Goal: Task Accomplishment & Management: Manage account settings

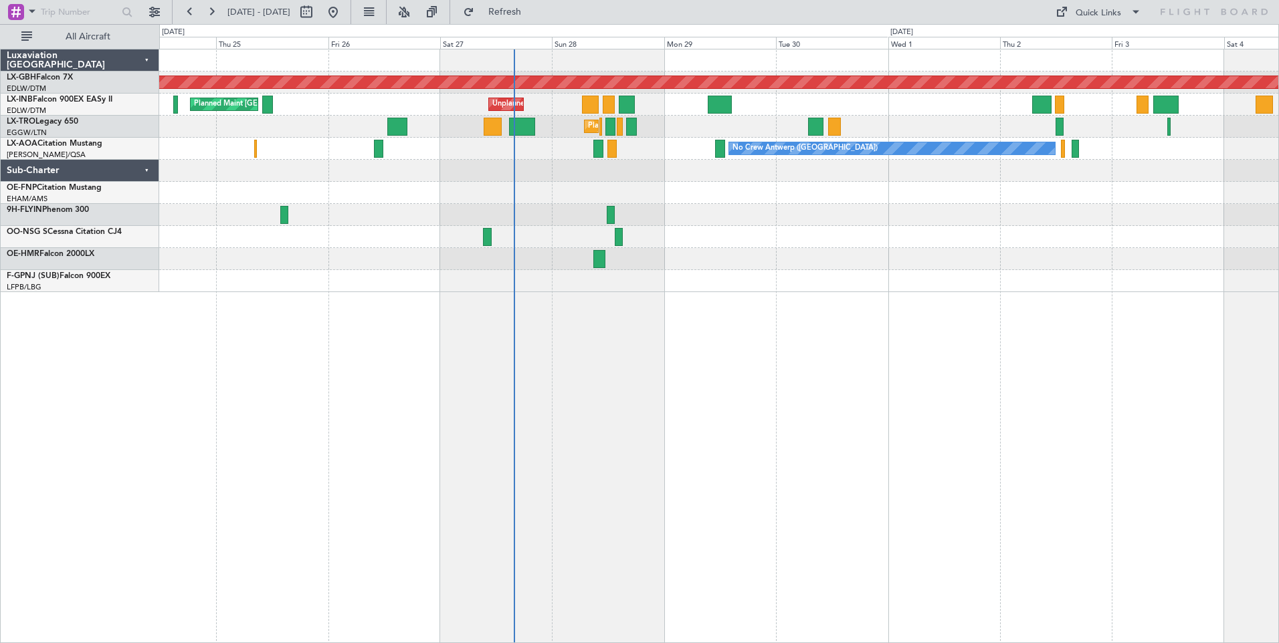
click at [728, 218] on div "Planned Maint Nurnberg Planned Maint [GEOGRAPHIC_DATA] ([GEOGRAPHIC_DATA]) Unpl…" at bounding box center [718, 170] width 1119 height 243
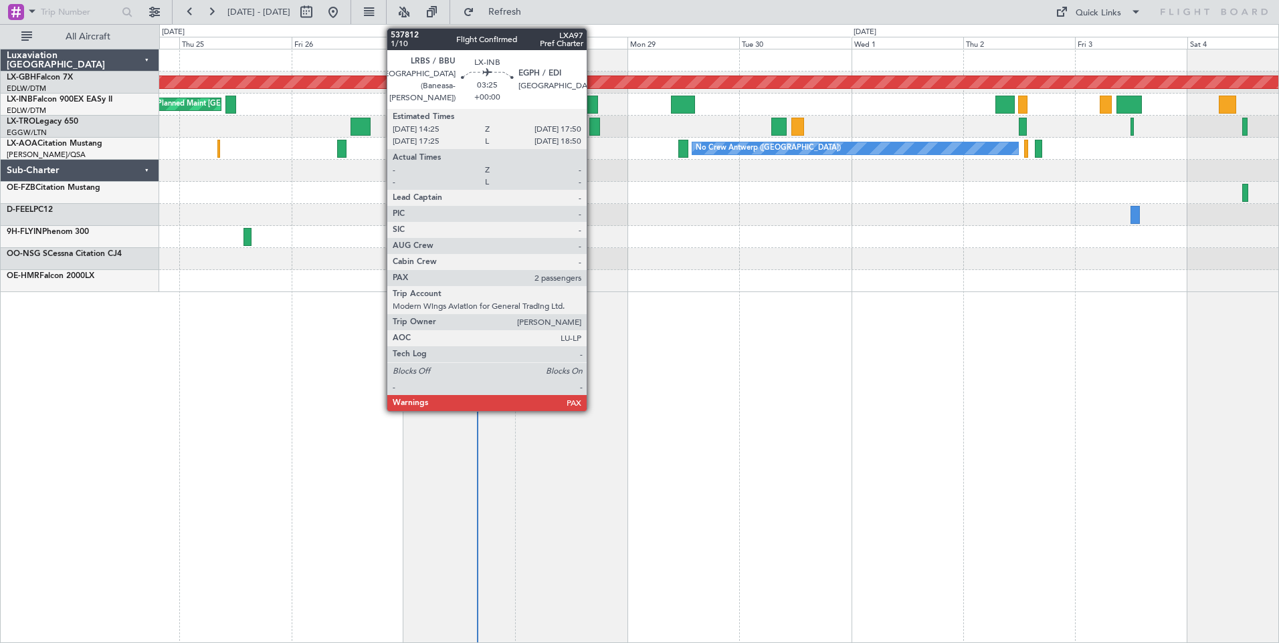
click at [593, 106] on div at bounding box center [590, 105] width 16 height 18
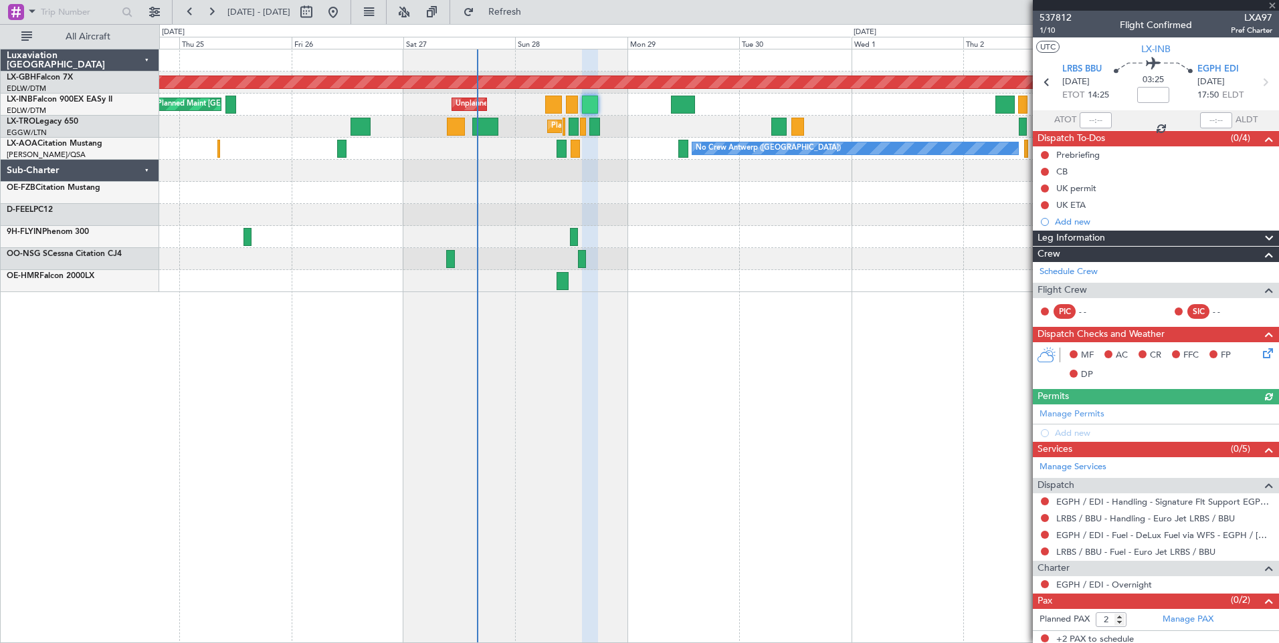
scroll to position [4, 0]
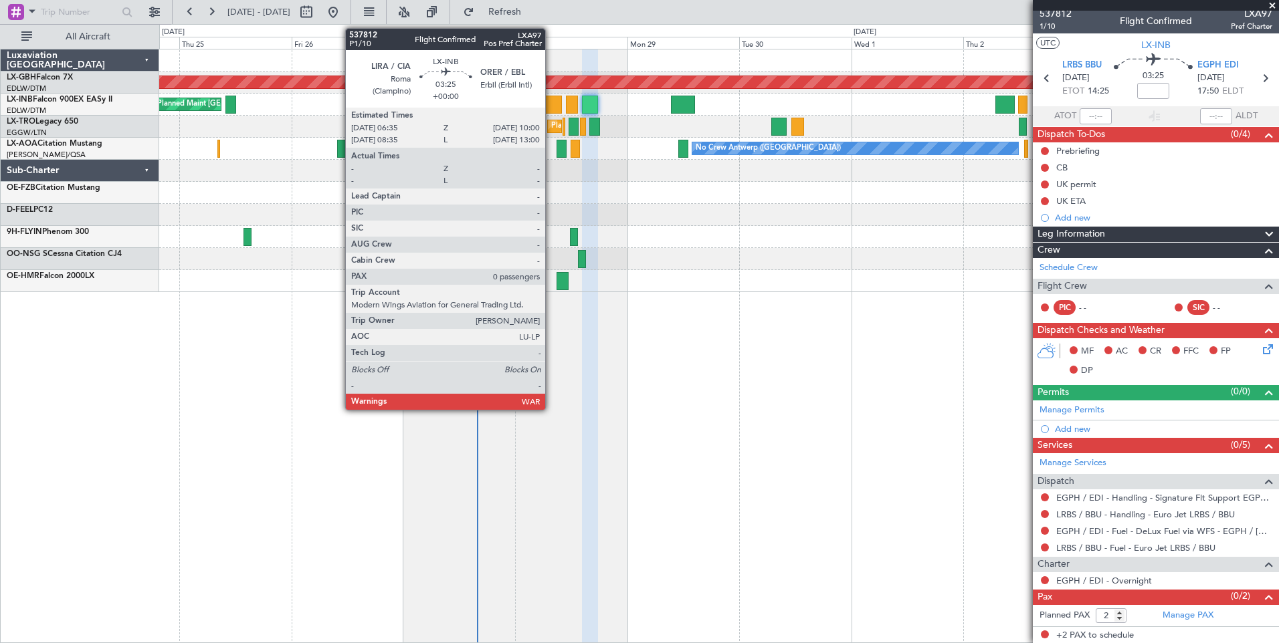
click at [551, 102] on div at bounding box center [553, 105] width 16 height 18
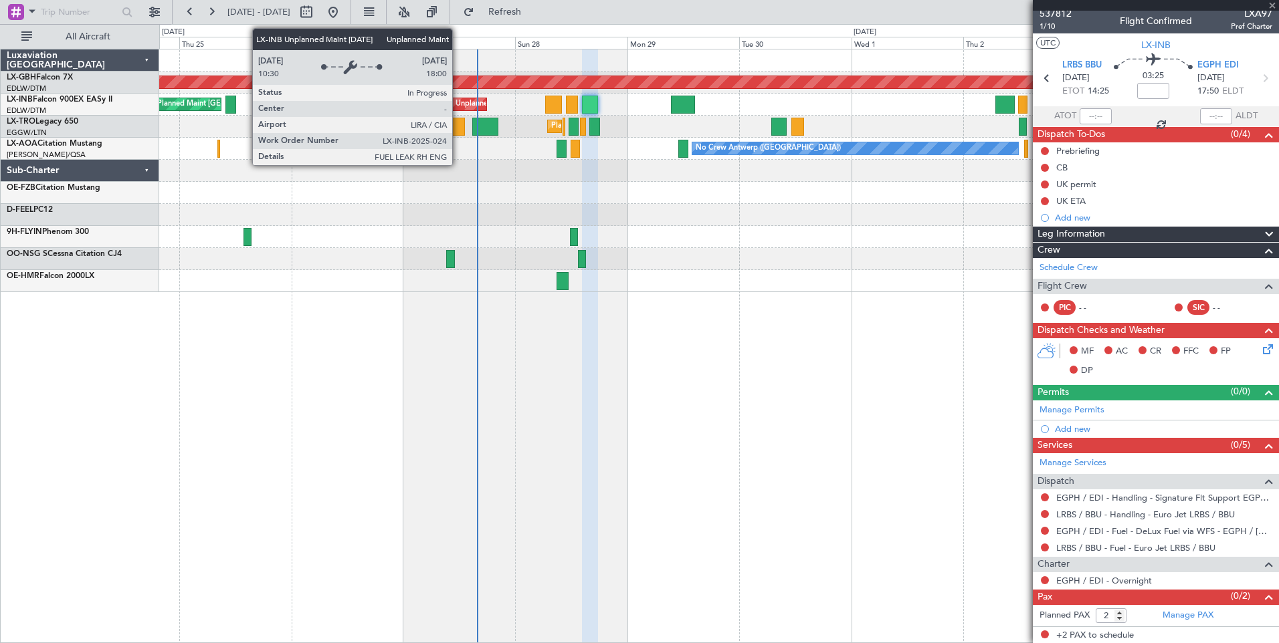
type input "0"
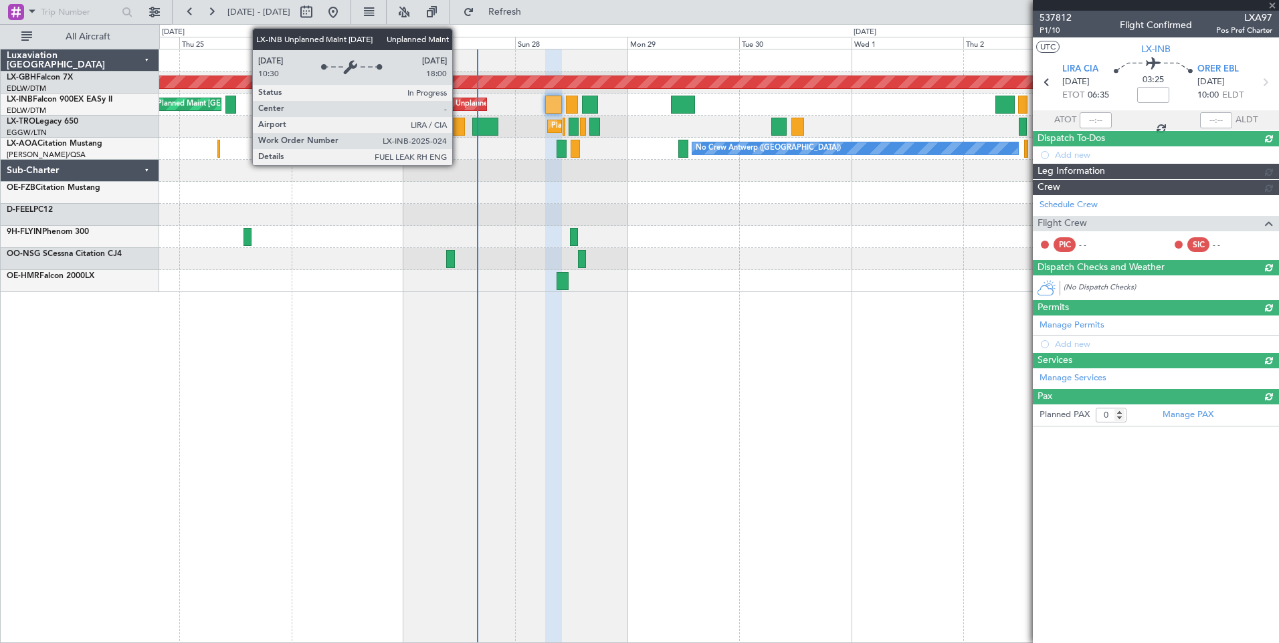
scroll to position [0, 0]
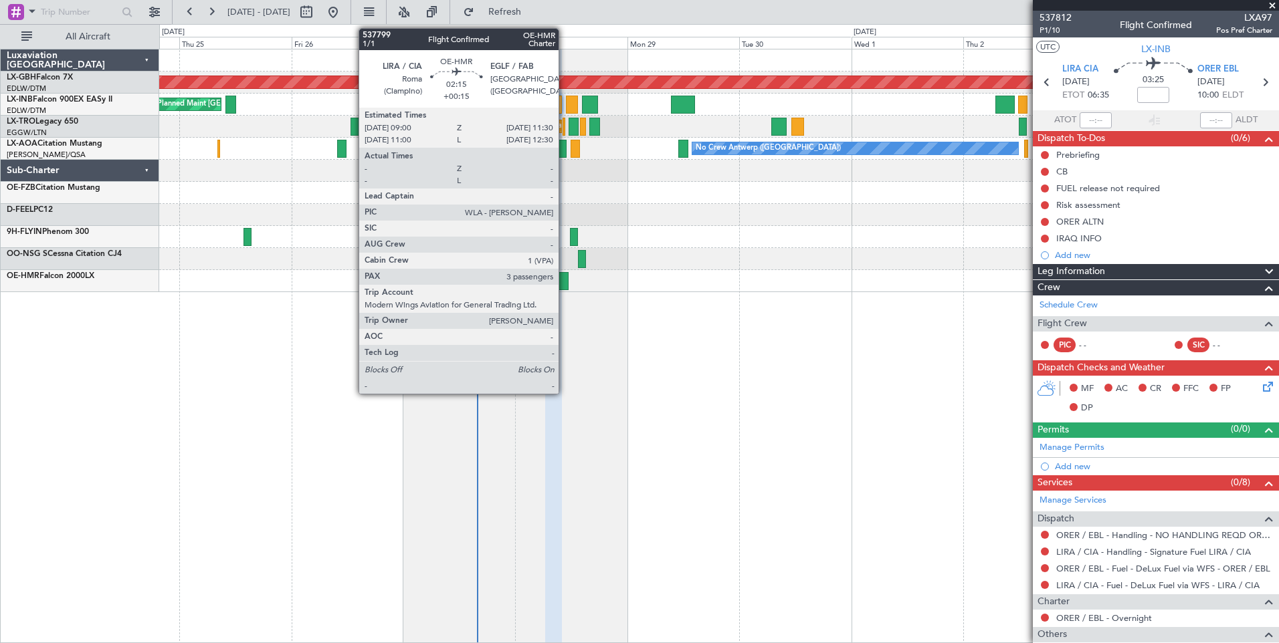
click at [564, 280] on div at bounding box center [562, 281] width 12 height 18
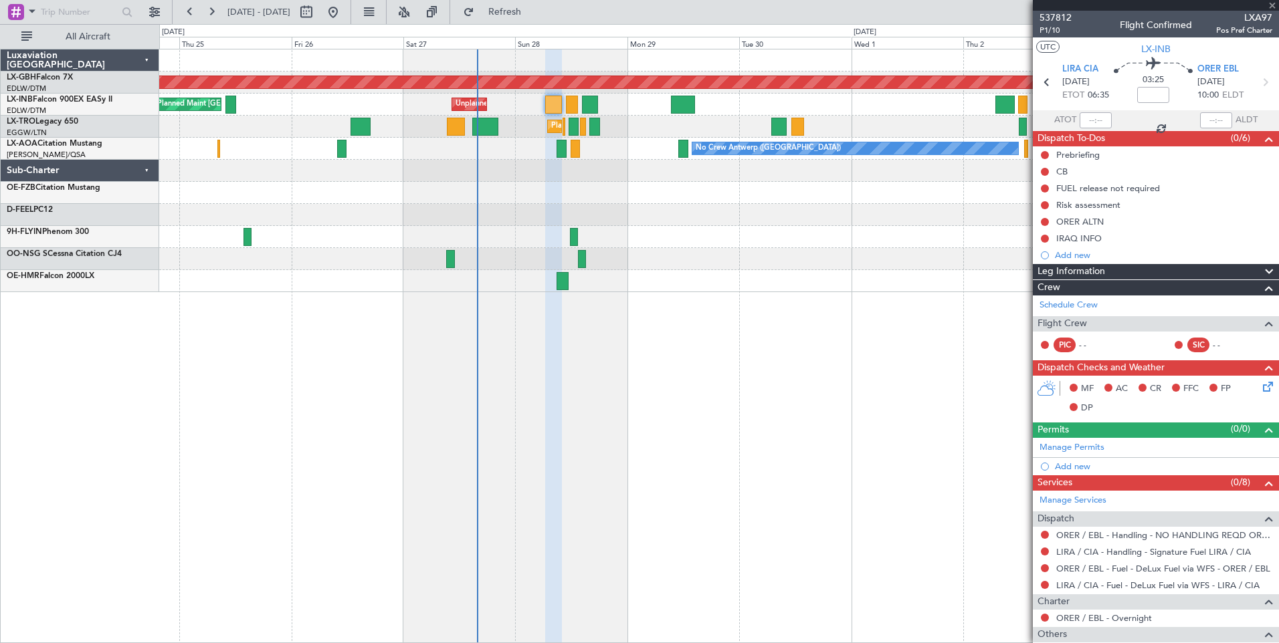
type input "+00:15"
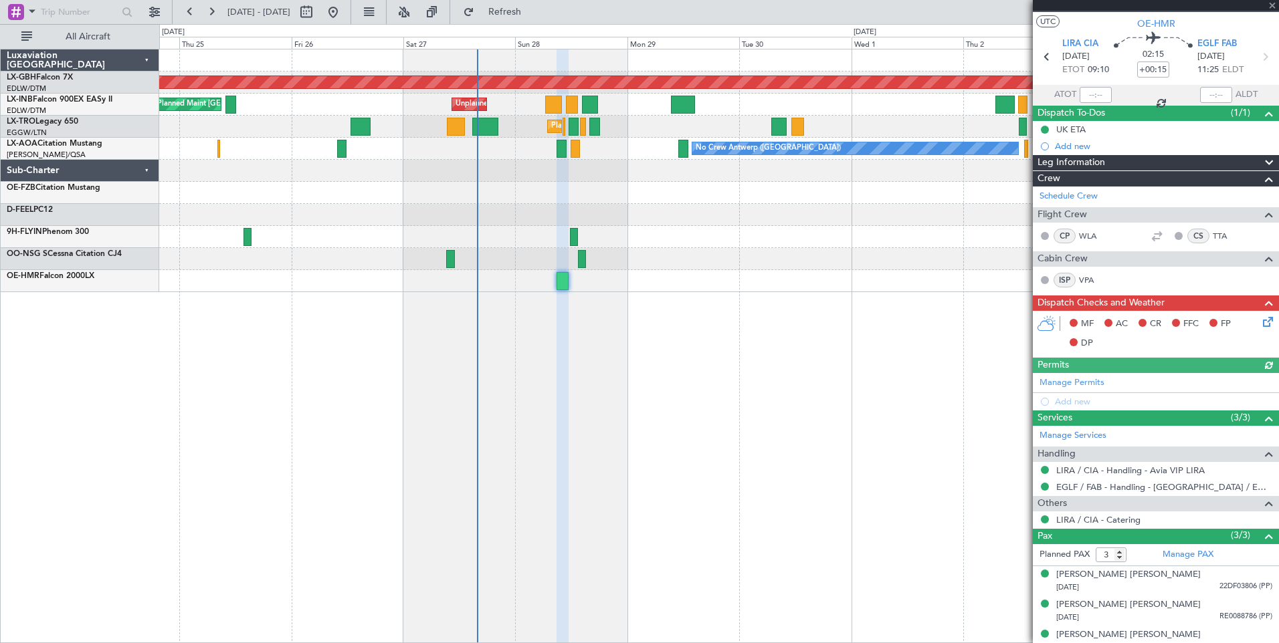
scroll to position [38, 0]
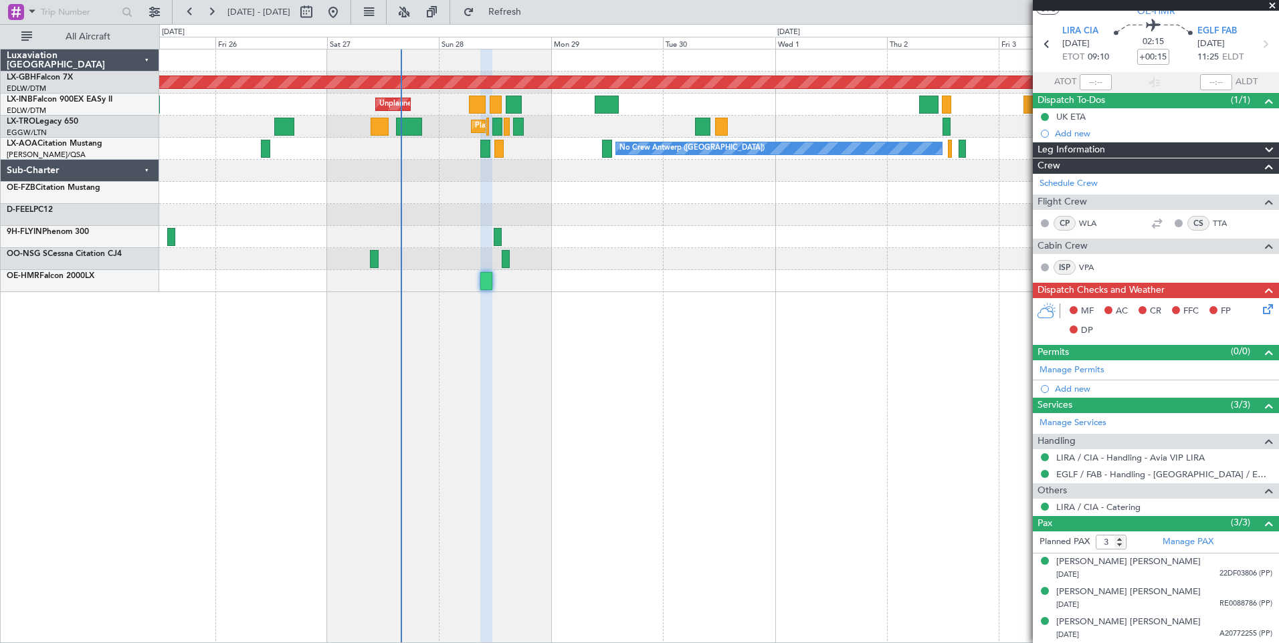
click at [623, 231] on div at bounding box center [718, 237] width 1119 height 22
click at [153, 15] on button at bounding box center [154, 11] width 21 height 21
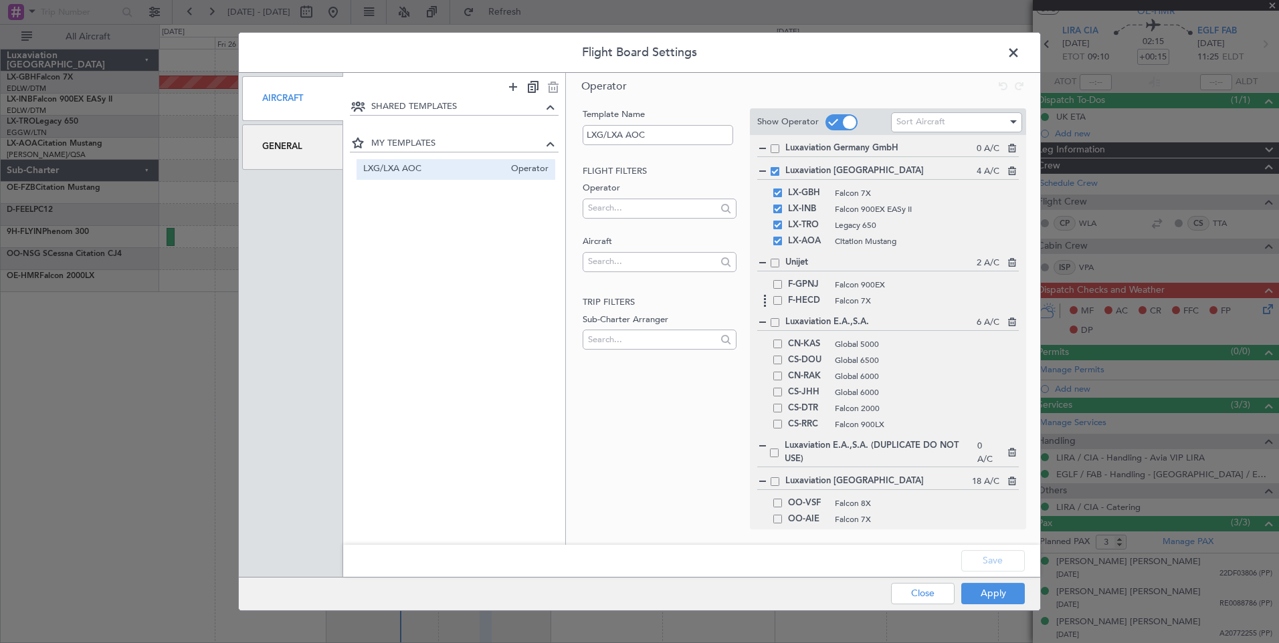
click at [780, 305] on span at bounding box center [777, 300] width 9 height 9
click at [782, 296] on input "checkbox" at bounding box center [782, 296] width 0 height 0
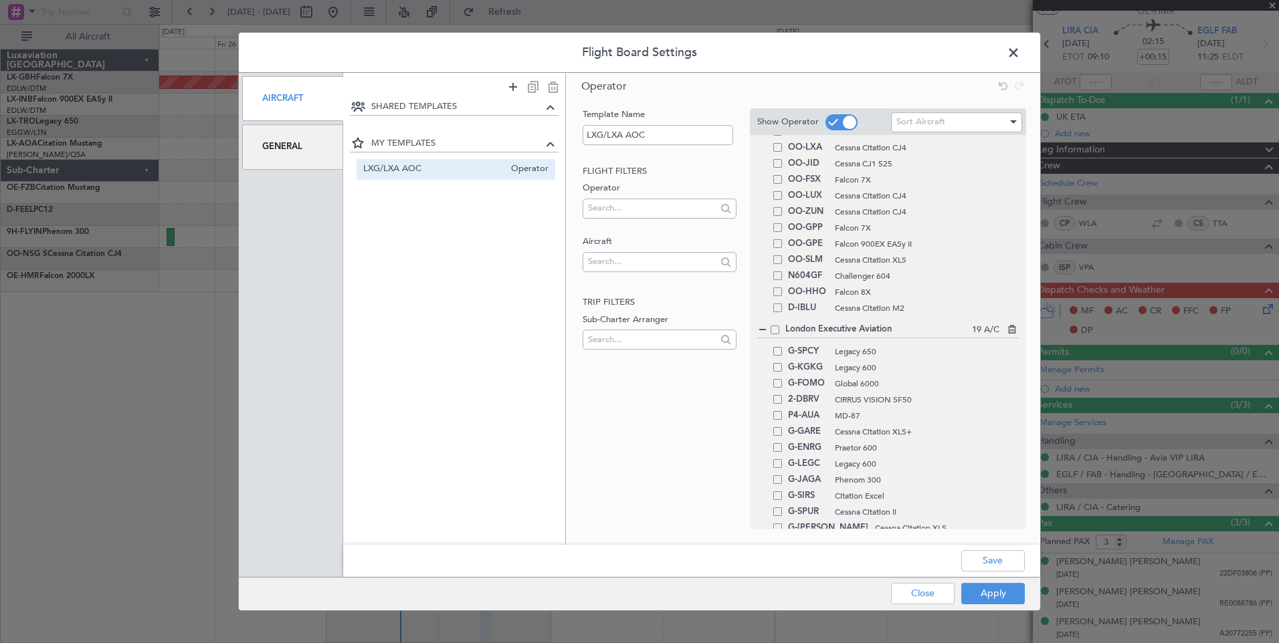
scroll to position [334, 0]
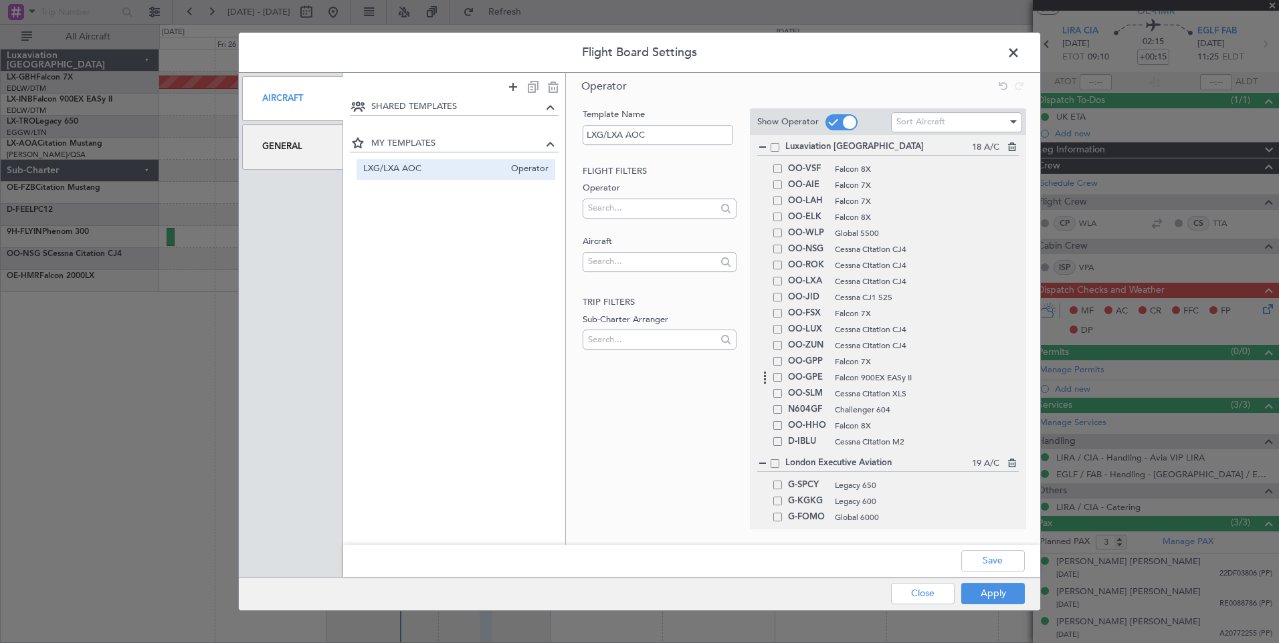
click at [778, 377] on span at bounding box center [777, 377] width 9 height 9
click at [782, 373] on input "checkbox" at bounding box center [782, 373] width 0 height 0
click at [994, 593] on button "Apply" at bounding box center [993, 593] width 64 height 21
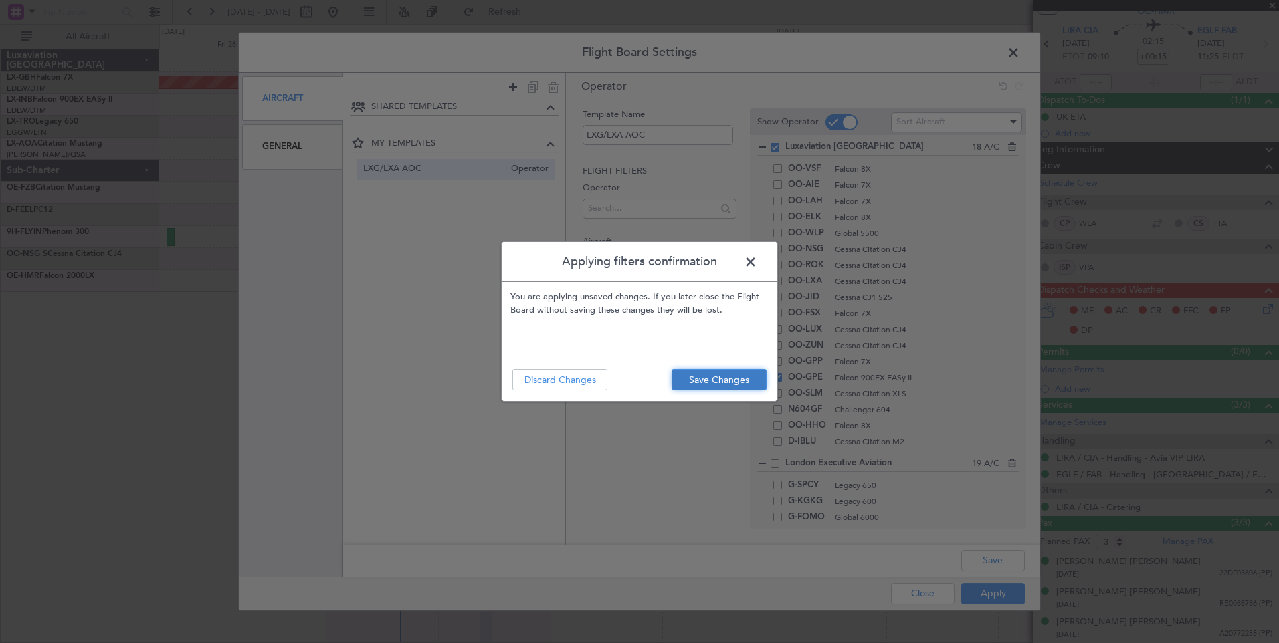
click at [750, 383] on button "Save Changes" at bounding box center [718, 379] width 95 height 21
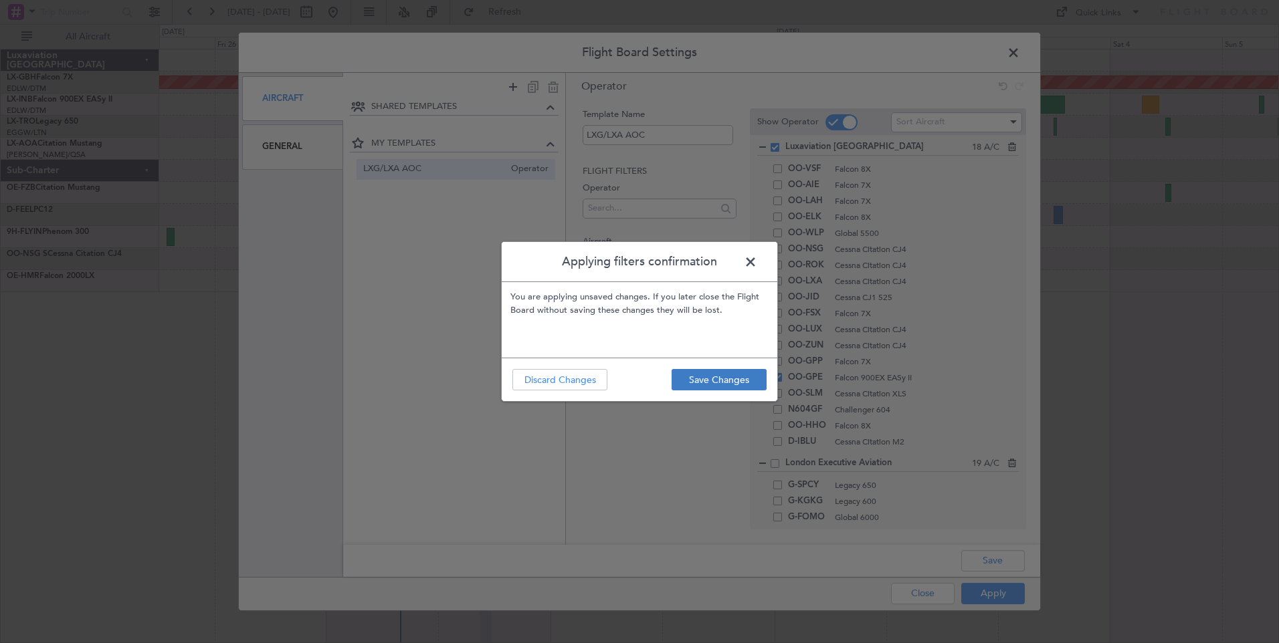
type input "0"
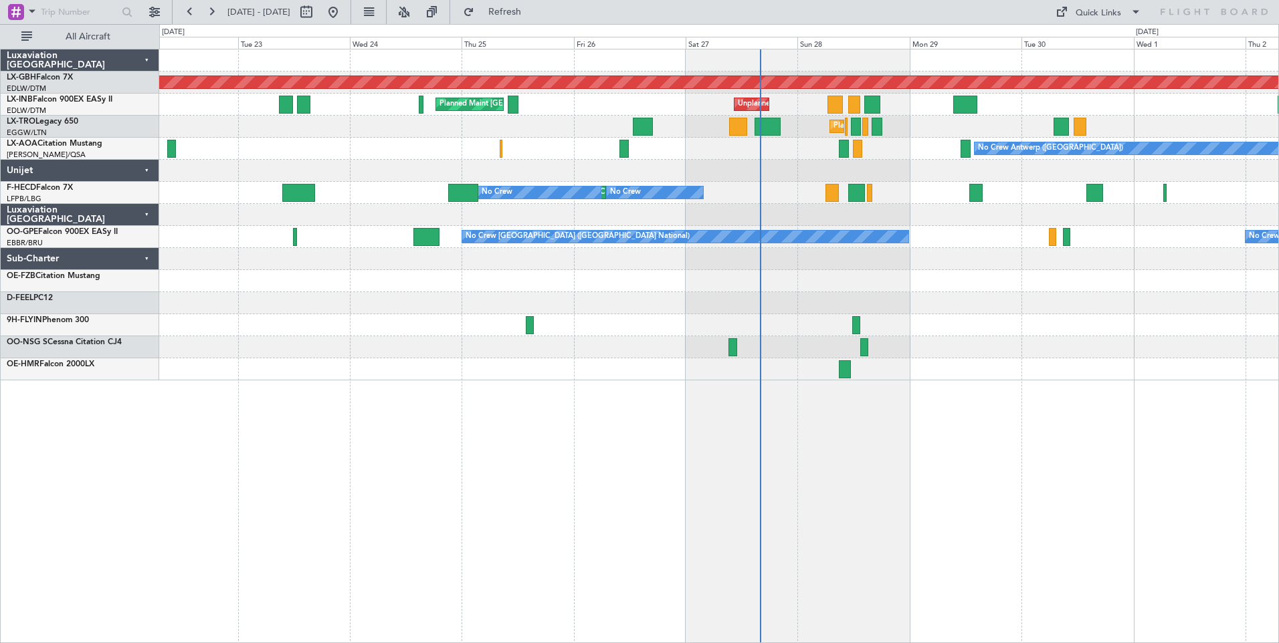
click at [643, 339] on div "Planned Maint Nurnberg Unplanned Maint [GEOGRAPHIC_DATA] ([GEOGRAPHIC_DATA]) Pl…" at bounding box center [718, 214] width 1119 height 331
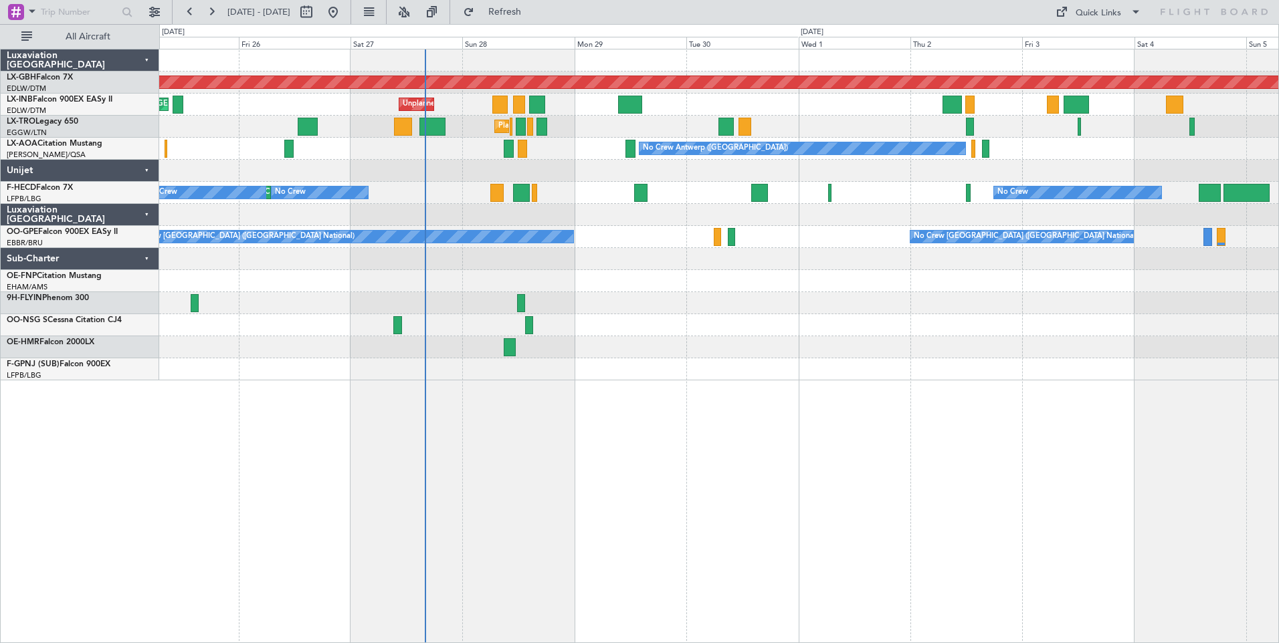
click at [678, 320] on div at bounding box center [718, 325] width 1119 height 22
click at [379, 15] on button at bounding box center [368, 11] width 21 height 21
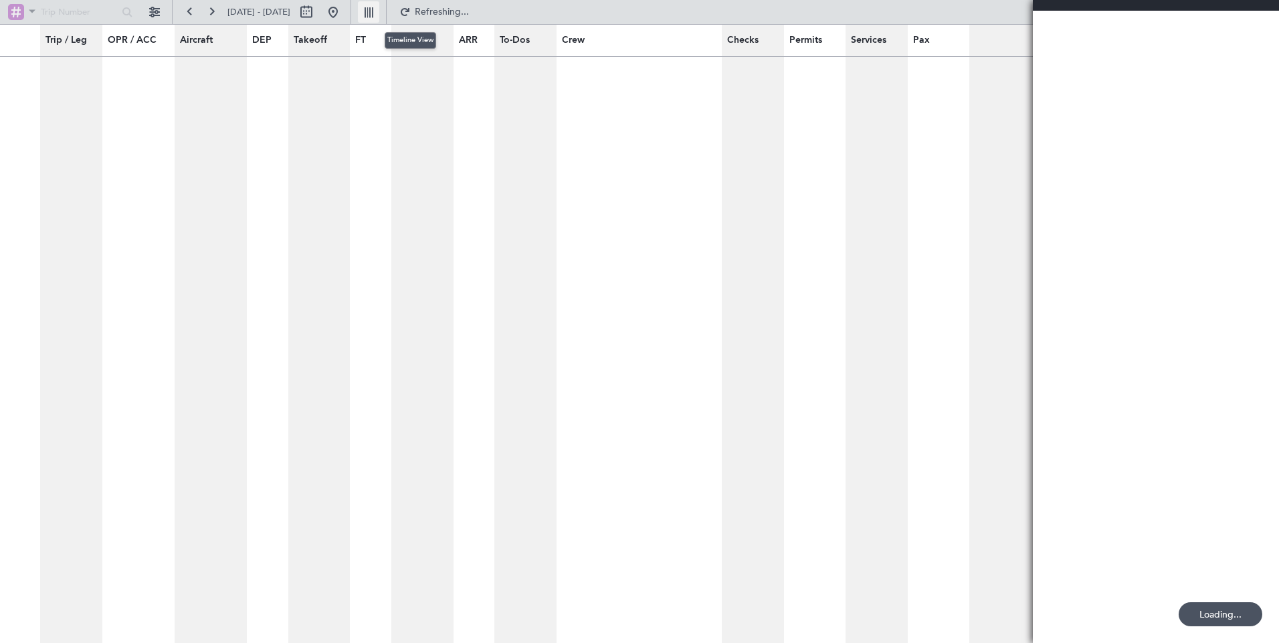
click at [379, 15] on button at bounding box center [368, 11] width 21 height 21
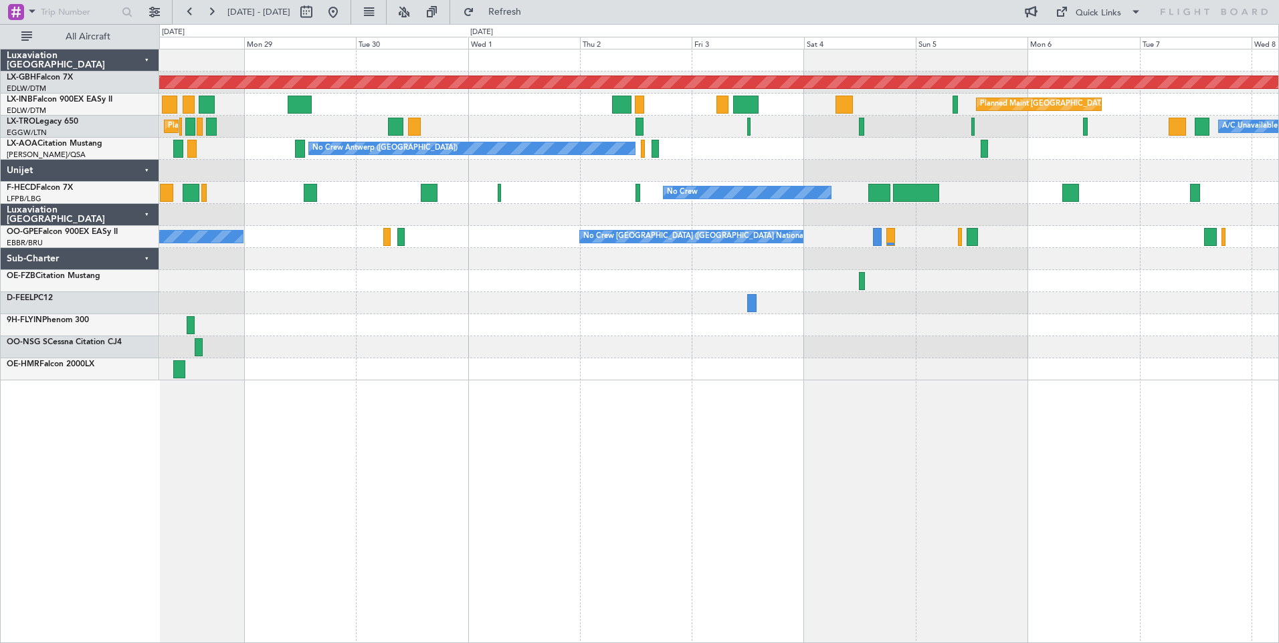
click at [507, 225] on div "Planned Maint Nurnberg Planned Maint [GEOGRAPHIC_DATA] ([GEOGRAPHIC_DATA]) Unpl…" at bounding box center [718, 214] width 1119 height 331
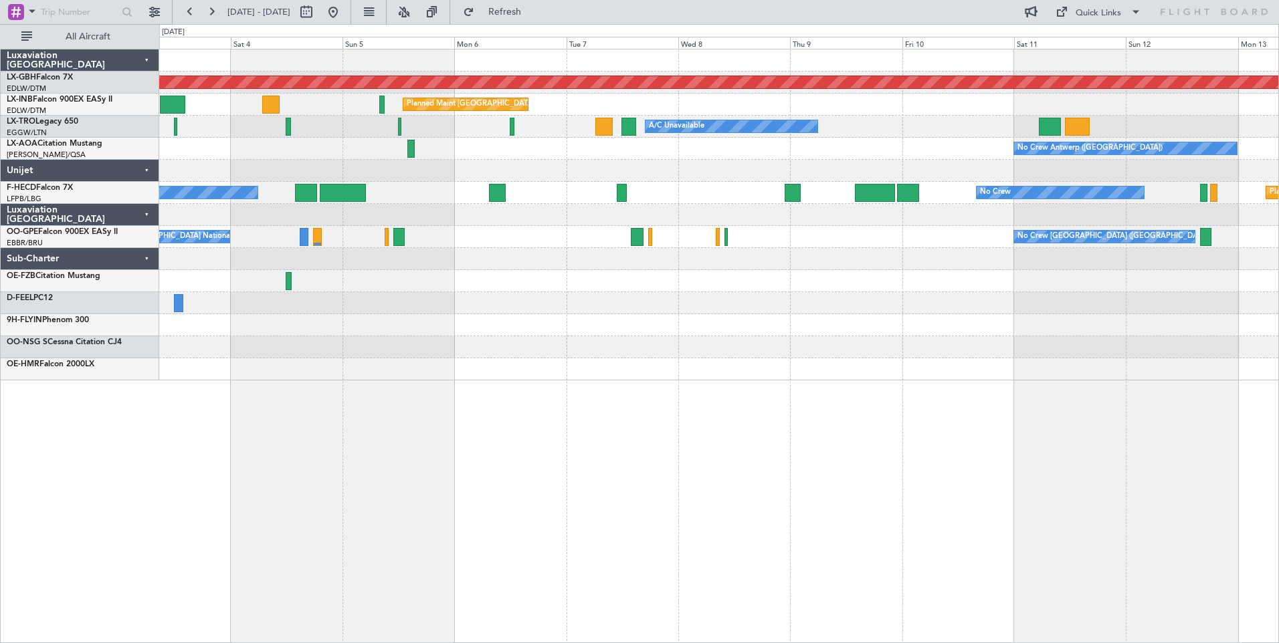
click at [498, 281] on div "Planned Maint Nurnberg Planned Maint [GEOGRAPHIC_DATA] ([GEOGRAPHIC_DATA]) A/C …" at bounding box center [718, 214] width 1119 height 331
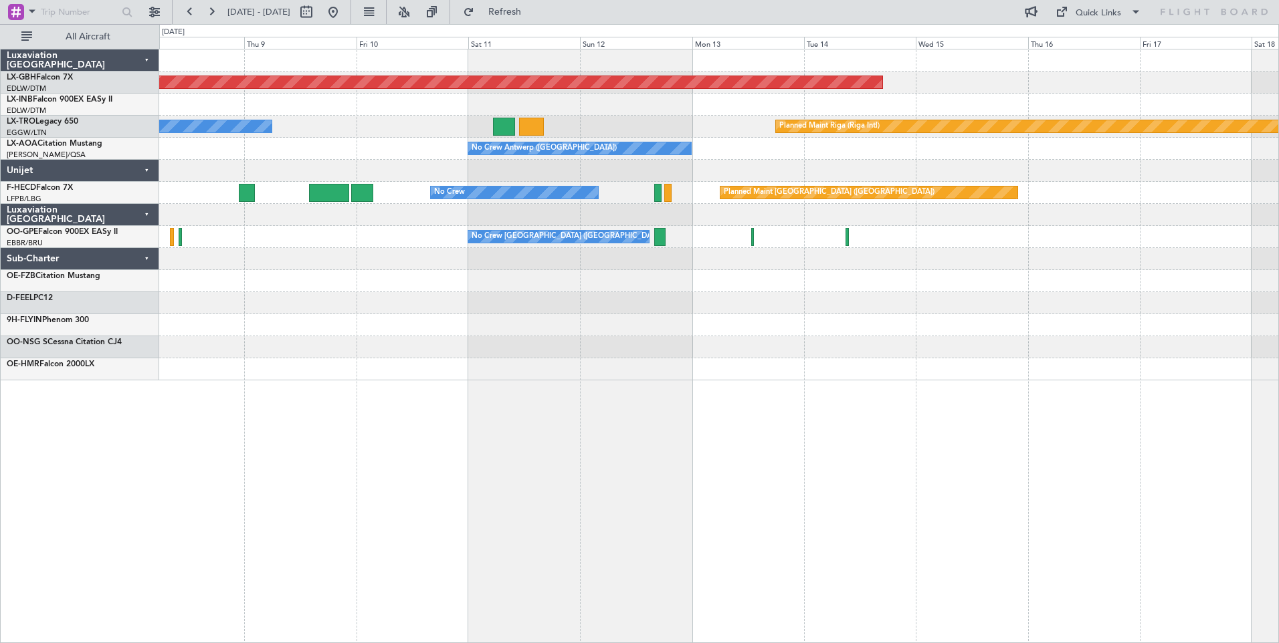
click at [469, 305] on div "Planned Maint Nurnberg Planned Maint [GEOGRAPHIC_DATA] ([GEOGRAPHIC_DATA]) A/C …" at bounding box center [719, 346] width 1120 height 595
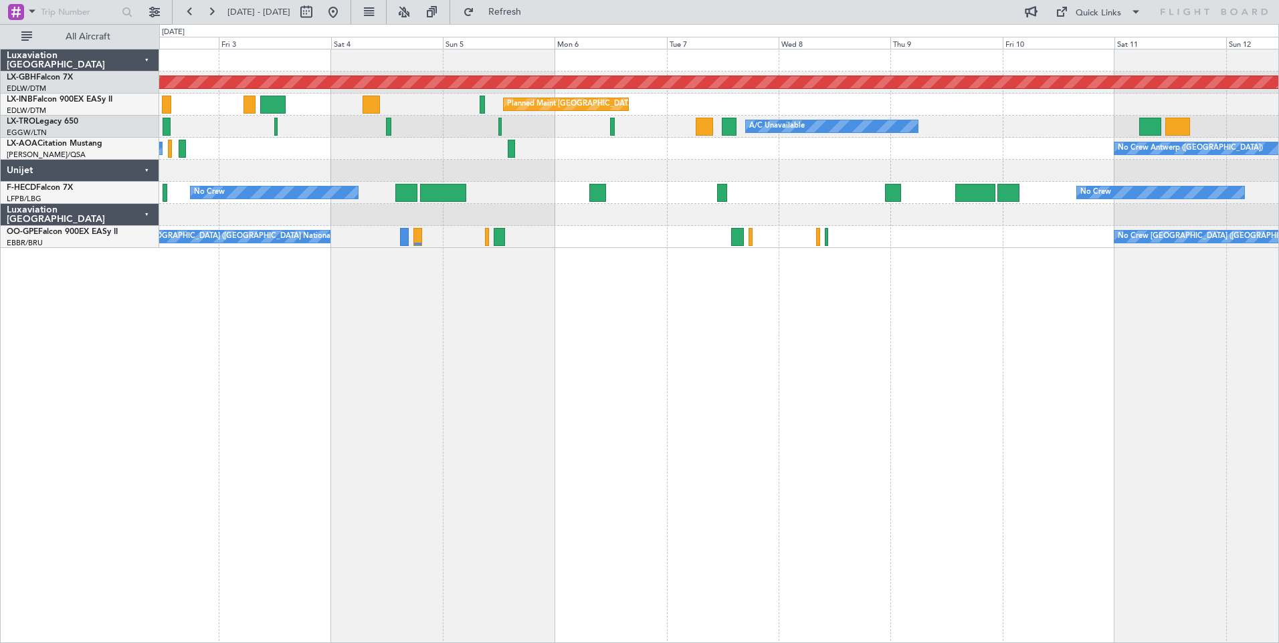
click at [1093, 445] on div "Planned Maint Nurnberg Planned Maint [GEOGRAPHIC_DATA] ([GEOGRAPHIC_DATA]) A/C …" at bounding box center [719, 346] width 1120 height 595
